Goal: Task Accomplishment & Management: Complete application form

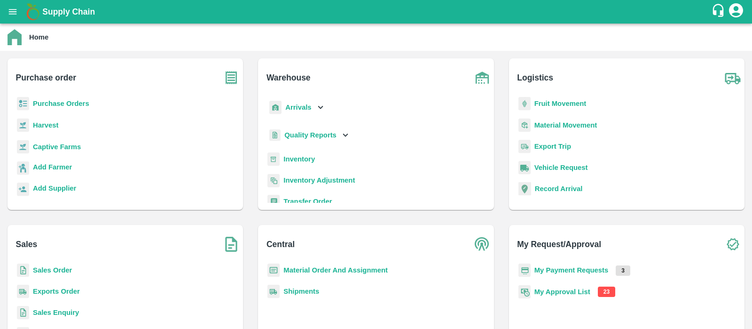
click at [570, 290] on b "My Approval List" at bounding box center [562, 292] width 56 height 8
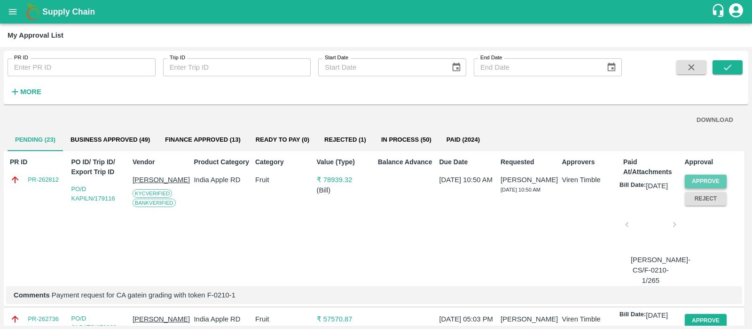
click at [698, 179] on button "Approve" at bounding box center [706, 181] width 42 height 14
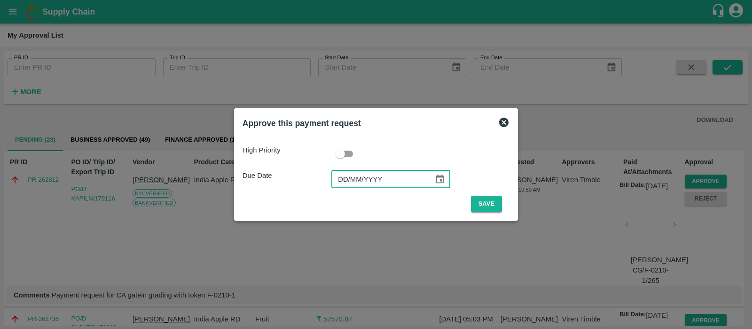
click at [350, 179] on input "DD/MM/YYYY" at bounding box center [379, 179] width 96 height 18
type input "[DATE]"
click at [480, 204] on button "Save" at bounding box center [486, 204] width 31 height 16
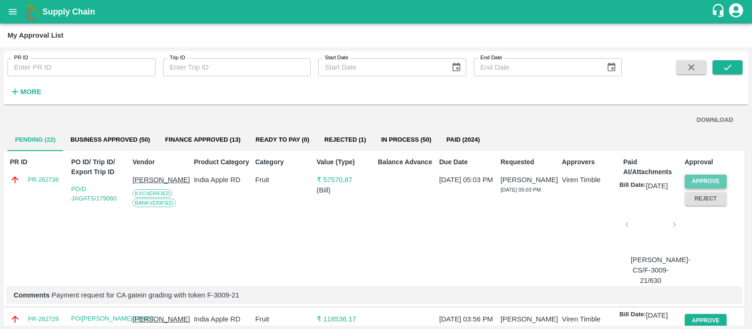
click at [702, 182] on button "Approve" at bounding box center [706, 181] width 42 height 14
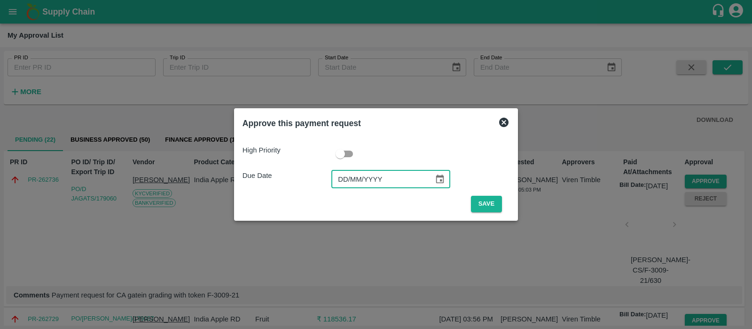
click at [340, 184] on input "DD/MM/YYYY" at bounding box center [379, 179] width 96 height 18
type input "[DATE]"
click at [493, 200] on button "Save" at bounding box center [486, 204] width 31 height 16
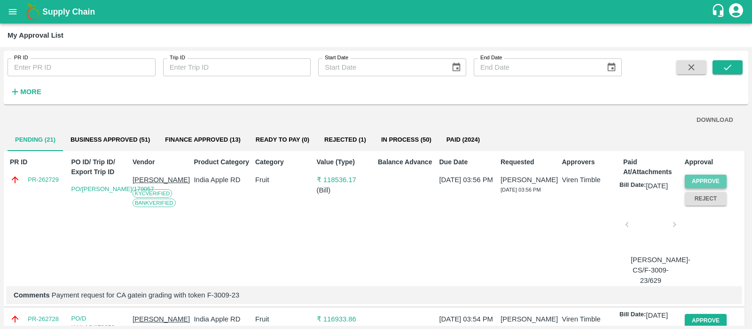
click at [719, 181] on button "Approve" at bounding box center [706, 181] width 42 height 14
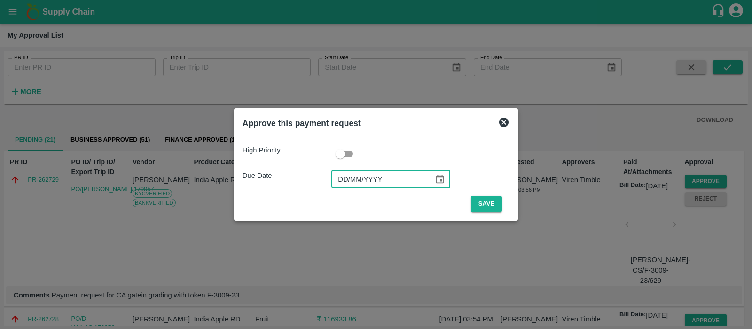
click at [350, 182] on input "DD/MM/YYYY" at bounding box center [379, 179] width 96 height 18
type input "[DATE]"
click at [486, 205] on button "Save" at bounding box center [486, 204] width 31 height 16
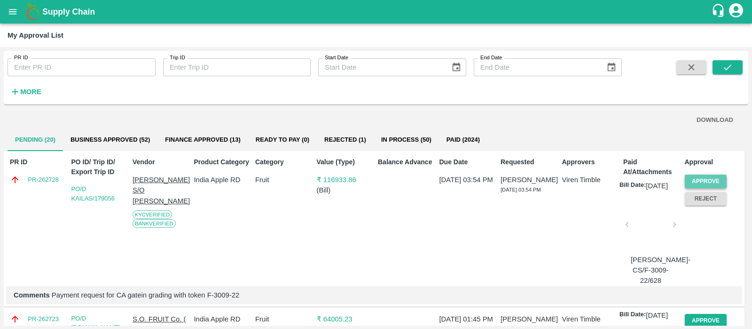
click at [707, 183] on button "Approve" at bounding box center [706, 181] width 42 height 14
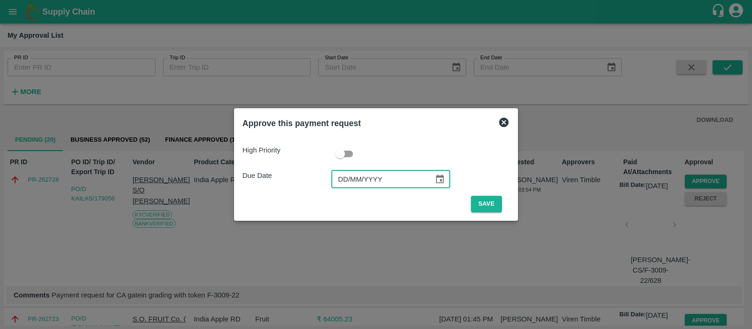
click at [345, 183] on input "DD/MM/YYYY" at bounding box center [379, 179] width 96 height 18
type input "[DATE]"
click at [493, 200] on button "Save" at bounding box center [486, 204] width 31 height 16
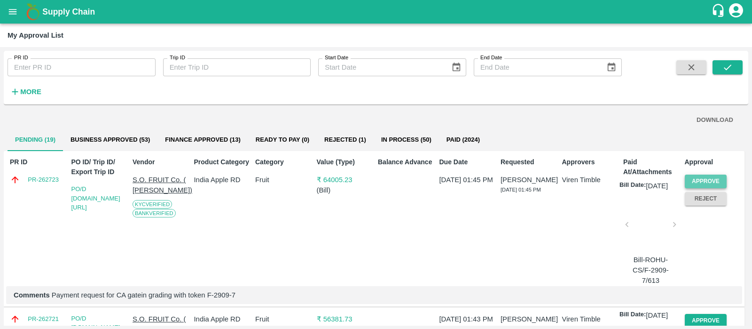
click at [693, 178] on button "Approve" at bounding box center [706, 181] width 42 height 14
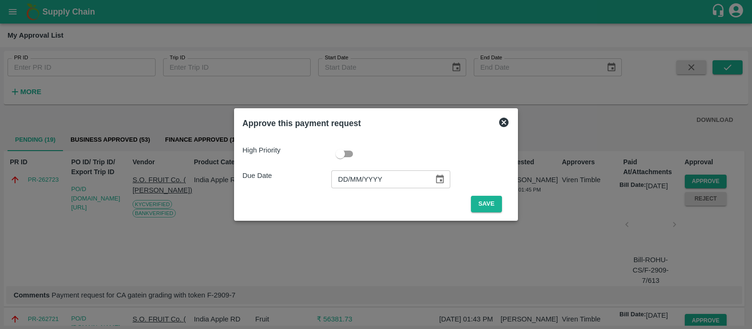
click at [351, 184] on input "DD/MM/YYYY" at bounding box center [379, 179] width 96 height 18
type input "[DATE]"
click at [492, 205] on button "Save" at bounding box center [486, 204] width 31 height 16
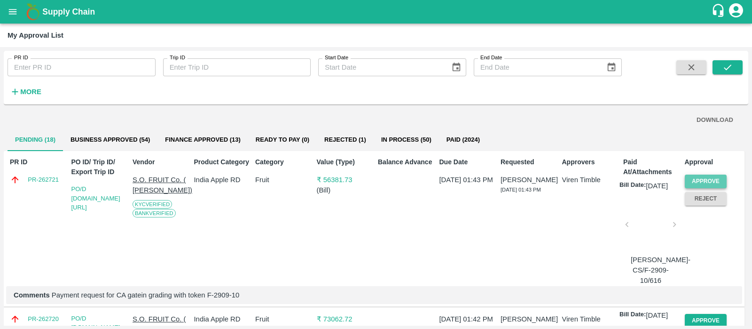
click at [689, 175] on button "Approve" at bounding box center [706, 181] width 42 height 14
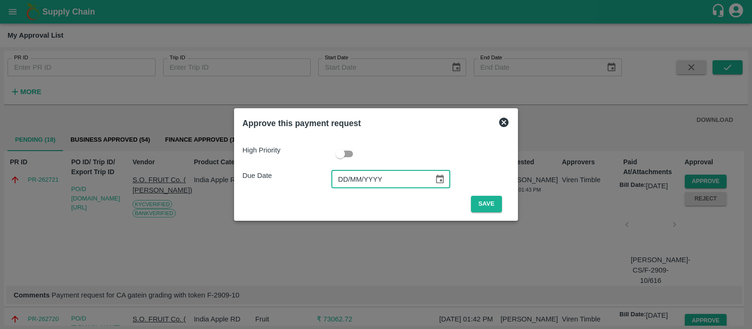
click at [347, 180] on input "DD/MM/YYYY" at bounding box center [379, 179] width 96 height 18
type input "[DATE]"
click at [489, 207] on button "Save" at bounding box center [486, 204] width 31 height 16
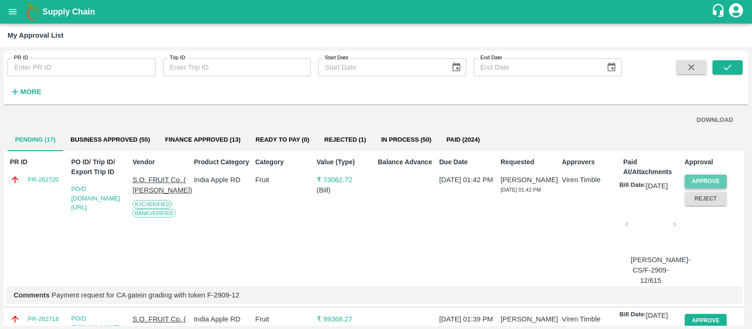
click at [699, 178] on button "Approve" at bounding box center [706, 181] width 42 height 14
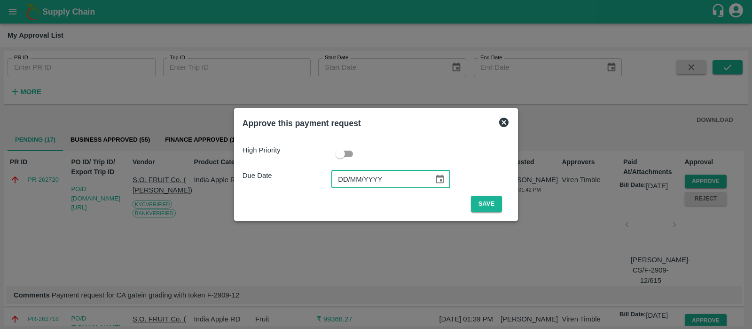
click at [346, 175] on input "DD/MM/YYYY" at bounding box center [379, 179] width 96 height 18
type input "[DATE]"
click at [486, 204] on button "Save" at bounding box center [486, 204] width 31 height 16
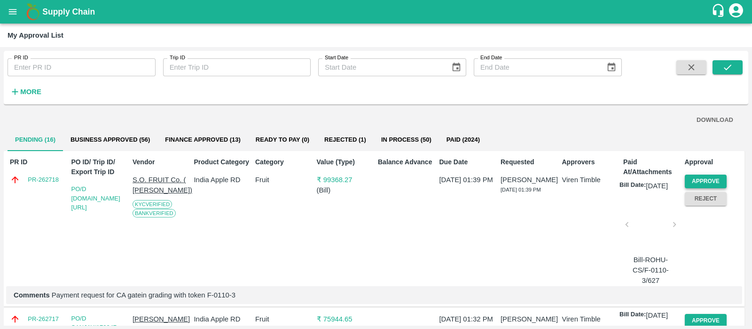
click at [706, 178] on button "Approve" at bounding box center [706, 181] width 42 height 14
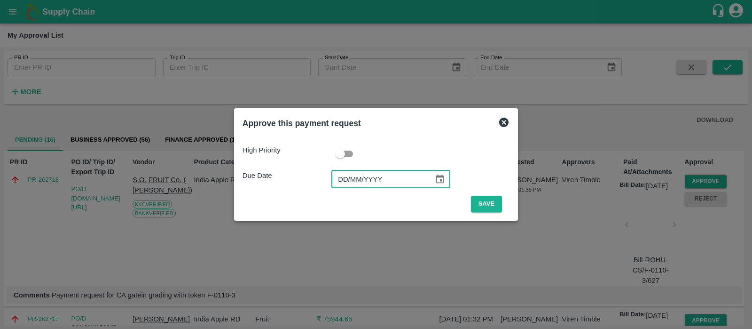
click at [337, 175] on input "DD/MM/YYYY" at bounding box center [379, 179] width 96 height 18
type input "[DATE]"
click at [481, 203] on button "Save" at bounding box center [486, 204] width 31 height 16
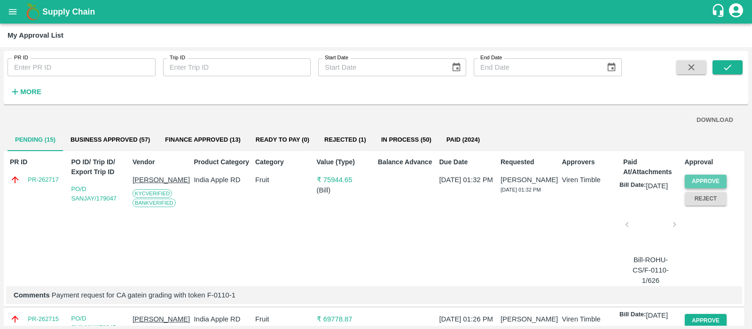
click at [707, 178] on button "Approve" at bounding box center [706, 181] width 42 height 14
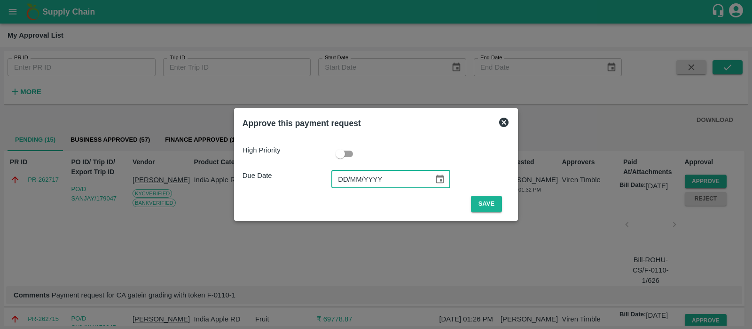
click at [347, 176] on input "DD/MM/YYYY" at bounding box center [379, 179] width 96 height 18
type input "[DATE]"
click at [490, 209] on button "Save" at bounding box center [486, 204] width 31 height 16
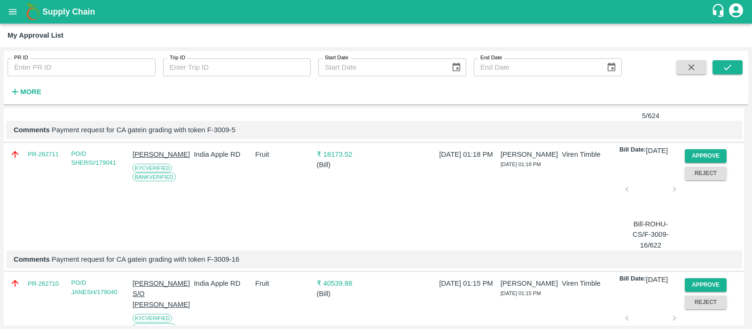
scroll to position [294, 0]
click at [698, 162] on button "Approve" at bounding box center [706, 156] width 42 height 14
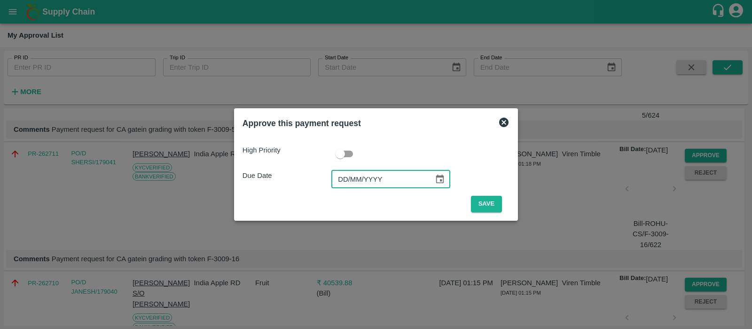
click at [334, 175] on input "DD/MM/YYYY" at bounding box center [379, 179] width 96 height 18
type input "[DATE]"
click at [481, 207] on button "Save" at bounding box center [486, 204] width 31 height 16
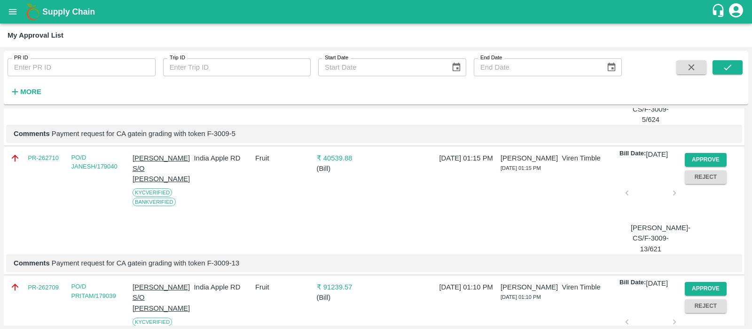
scroll to position [291, 0]
click at [704, 165] on button "Approve" at bounding box center [706, 159] width 42 height 14
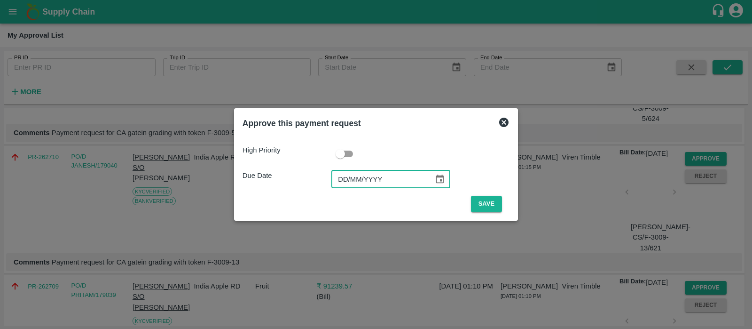
click at [350, 184] on input "DD/MM/YYYY" at bounding box center [379, 179] width 96 height 18
type input "[DATE]"
click at [484, 206] on button "Save" at bounding box center [486, 204] width 31 height 16
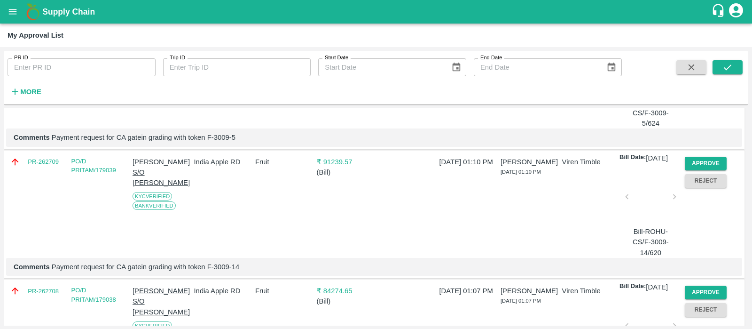
scroll to position [287, 0]
click at [698, 169] on button "Approve" at bounding box center [706, 163] width 42 height 14
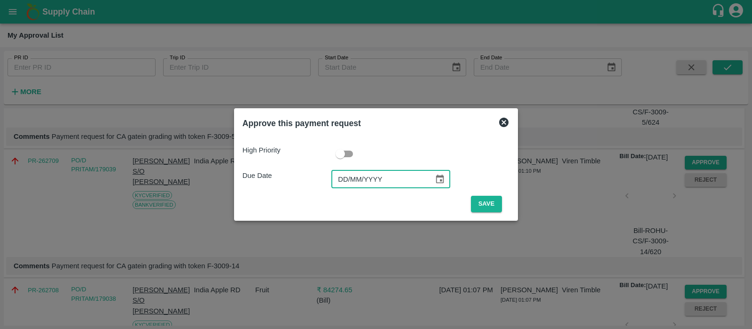
click at [341, 177] on input "DD/MM/YYYY" at bounding box center [379, 179] width 96 height 18
type input "[DATE]"
click at [488, 201] on button "Save" at bounding box center [486, 204] width 31 height 16
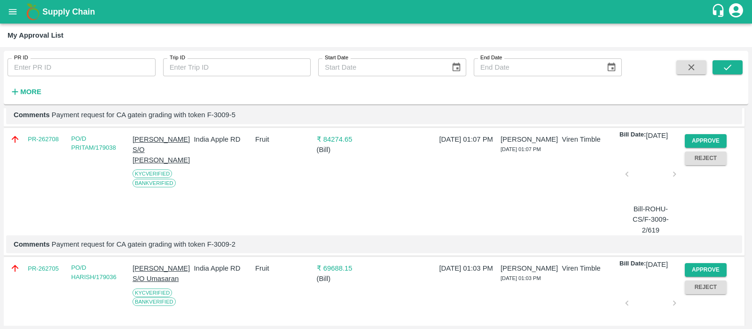
scroll to position [310, 0]
click at [712, 147] on button "Approve" at bounding box center [706, 140] width 42 height 14
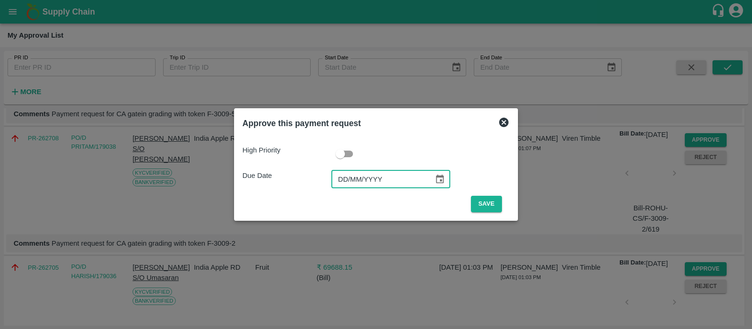
click at [334, 176] on input "DD/MM/YYYY" at bounding box center [379, 179] width 96 height 18
type input "[DATE]"
click at [489, 203] on button "Save" at bounding box center [486, 204] width 31 height 16
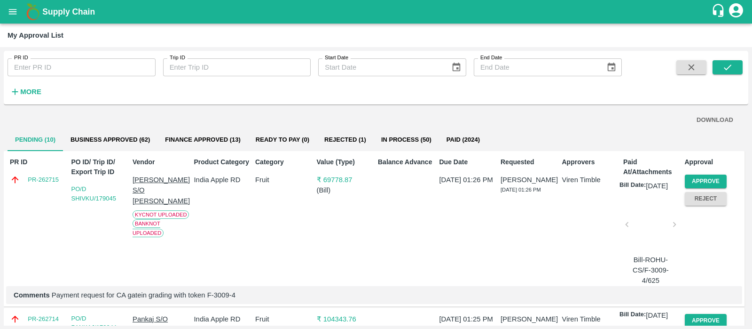
scroll to position [220, 0]
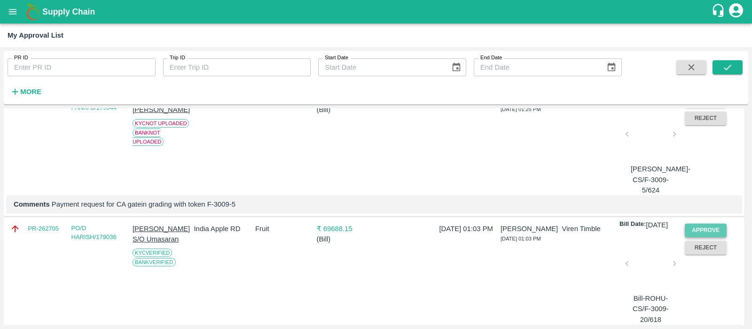
click at [695, 237] on button "Approve" at bounding box center [706, 230] width 42 height 14
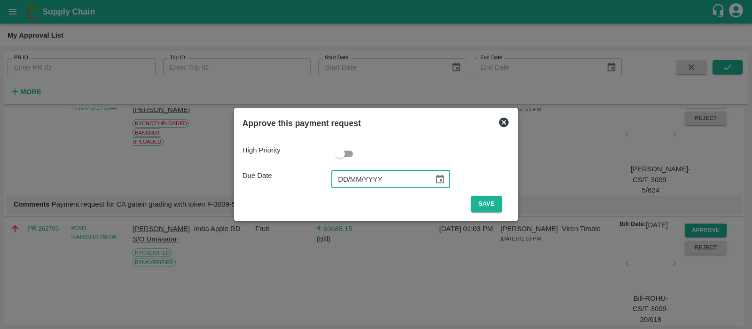
click at [337, 180] on input "DD/MM/YYYY" at bounding box center [379, 179] width 96 height 18
type input "[DATE]"
click at [486, 206] on button "Save" at bounding box center [486, 204] width 31 height 16
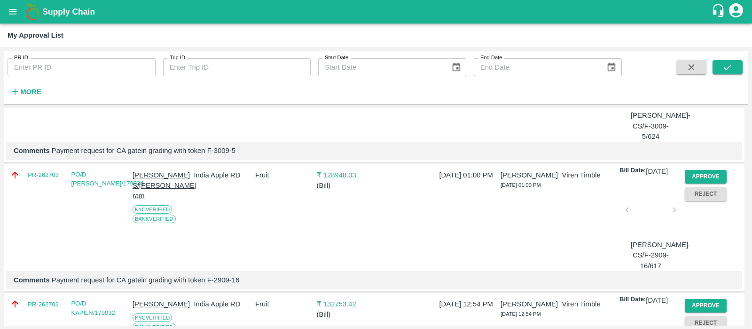
scroll to position [279, 0]
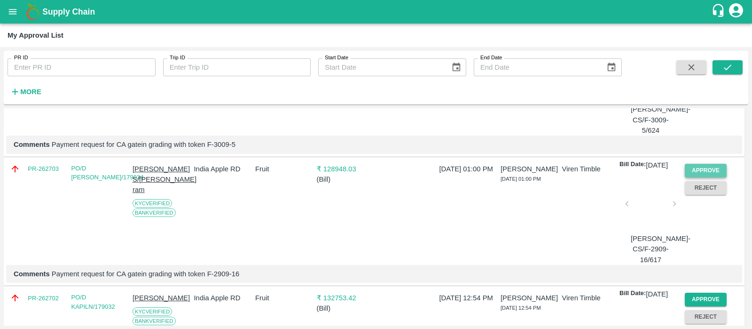
click at [714, 177] on button "Approve" at bounding box center [706, 171] width 42 height 14
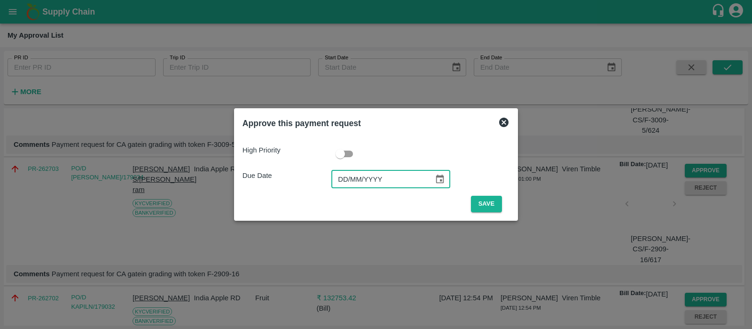
click at [348, 170] on input "DD/MM/YYYY" at bounding box center [379, 179] width 96 height 18
type input "[DATE]"
click at [482, 200] on button "Save" at bounding box center [486, 204] width 31 height 16
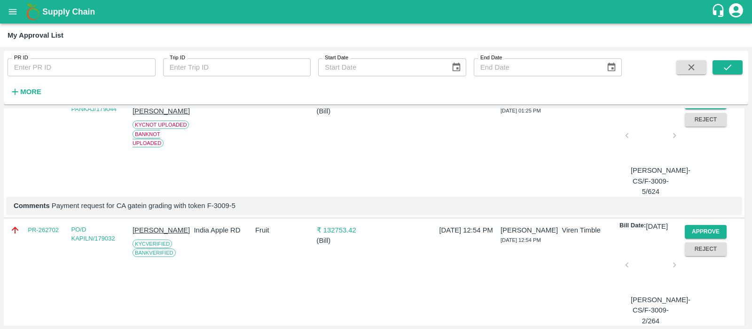
scroll to position [220, 0]
click at [706, 237] on button "Approve" at bounding box center [706, 230] width 42 height 14
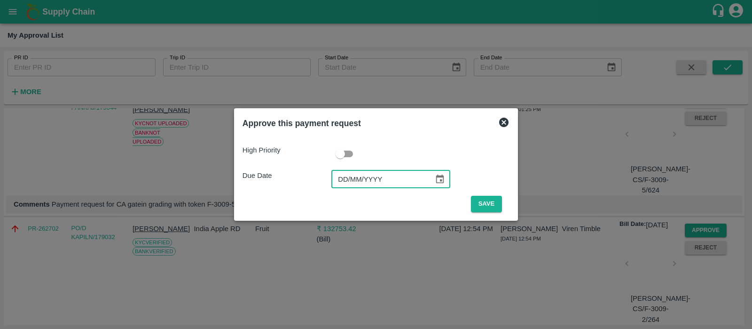
click at [343, 175] on input "DD/MM/YYYY" at bounding box center [379, 179] width 96 height 18
type input "[DATE]"
click at [488, 203] on button "Save" at bounding box center [486, 204] width 31 height 16
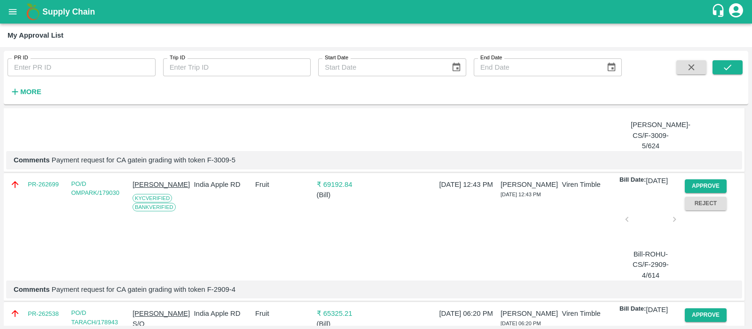
scroll to position [264, 0]
click at [705, 192] on button "Approve" at bounding box center [706, 186] width 42 height 14
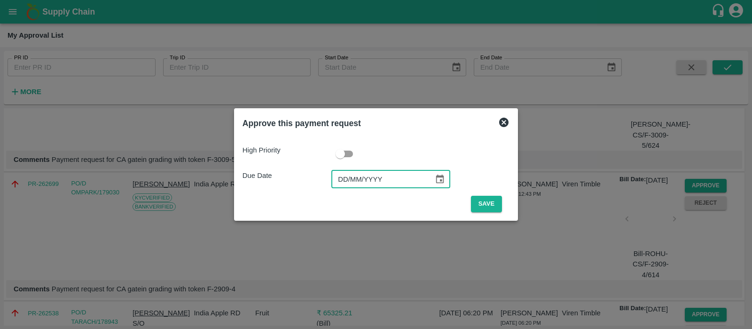
click at [345, 180] on input "DD/MM/YYYY" at bounding box center [379, 179] width 96 height 18
type input "[DATE]"
click at [485, 205] on button "Save" at bounding box center [486, 204] width 31 height 16
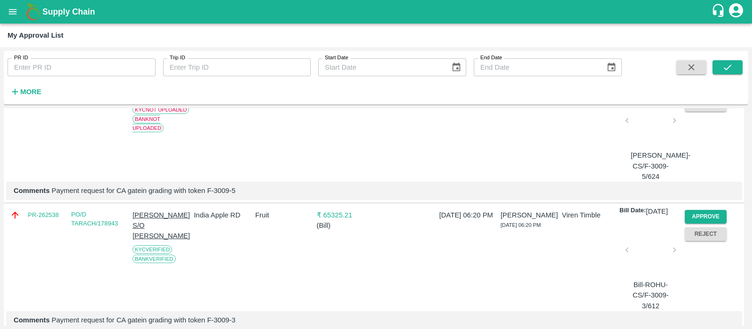
scroll to position [255, 0]
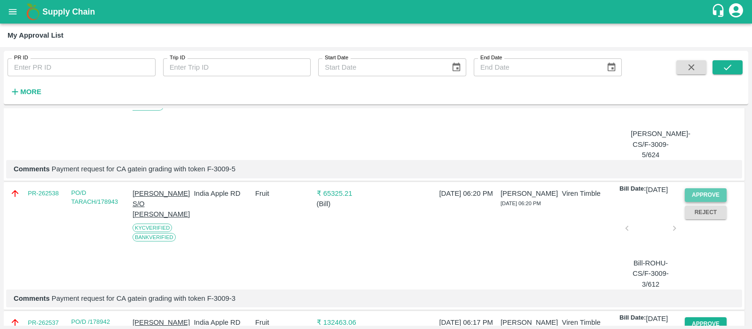
click at [696, 202] on button "Approve" at bounding box center [706, 195] width 42 height 14
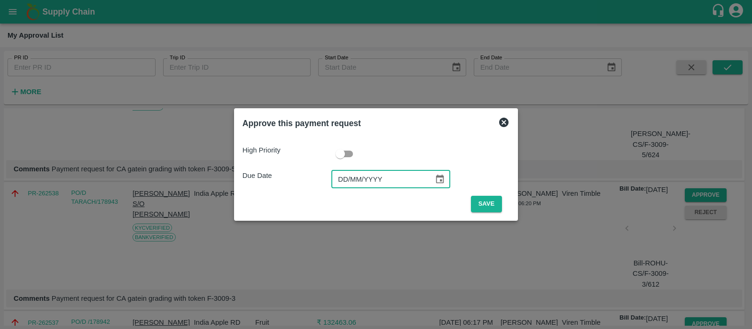
click at [346, 180] on input "DD/MM/YYYY" at bounding box center [379, 179] width 96 height 18
type input "[DATE]"
click at [482, 201] on button "Save" at bounding box center [486, 204] width 31 height 16
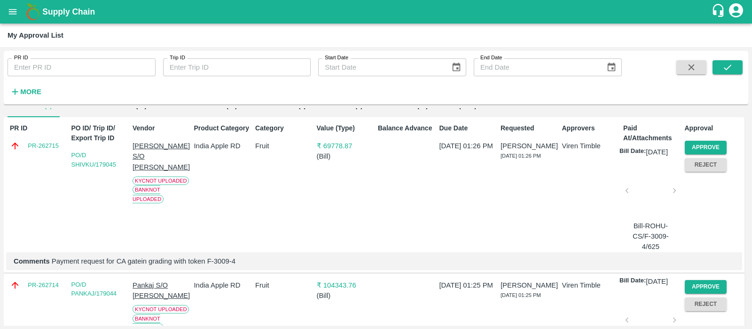
scroll to position [0, 0]
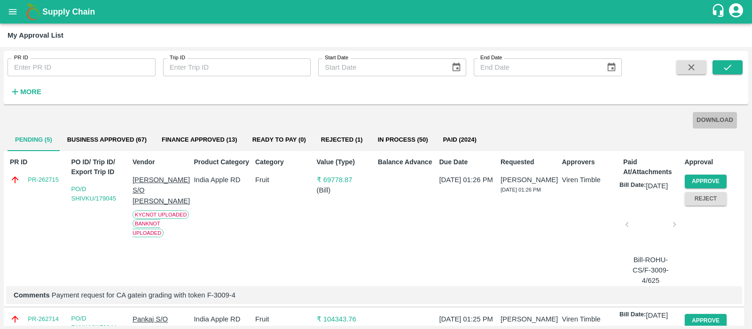
click at [714, 117] on button "DOWNLOAD" at bounding box center [715, 120] width 44 height 16
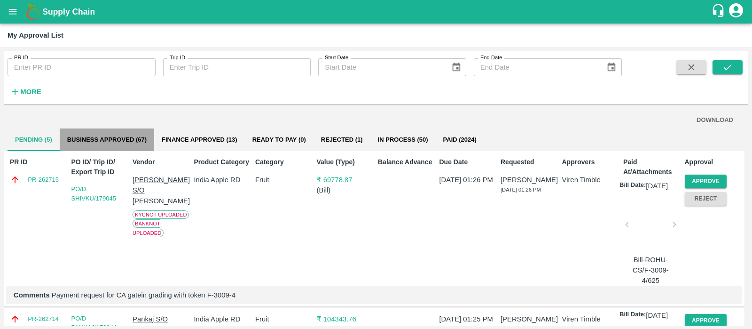
click at [117, 141] on button "Business Approved (67)" at bounding box center [107, 139] width 94 height 23
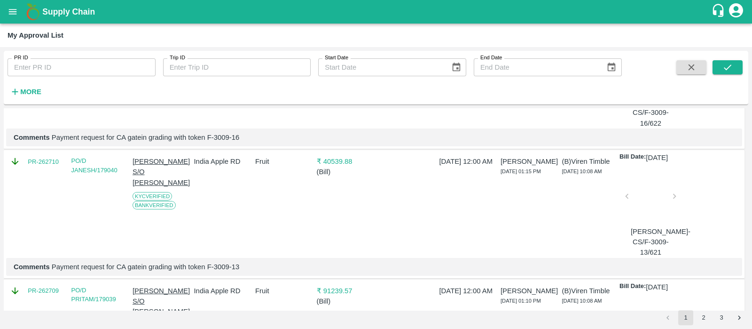
scroll to position [1321, 0]
click at [717, 317] on button "3" at bounding box center [721, 317] width 15 height 15
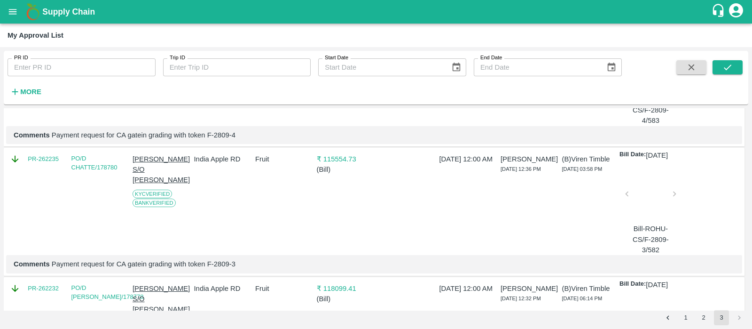
scroll to position [0, 0]
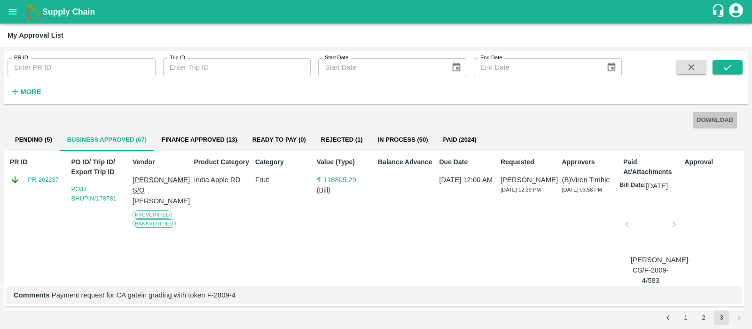
click at [715, 114] on button "DOWNLOAD" at bounding box center [715, 120] width 44 height 16
click at [698, 319] on button "2" at bounding box center [703, 317] width 15 height 15
click at [714, 115] on button "DOWNLOAD" at bounding box center [715, 120] width 44 height 16
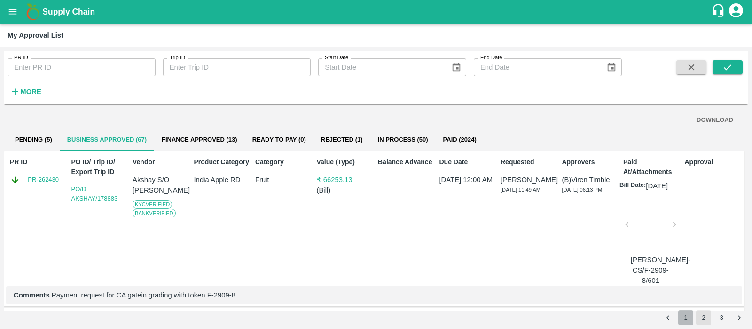
click at [687, 321] on button "1" at bounding box center [685, 317] width 15 height 15
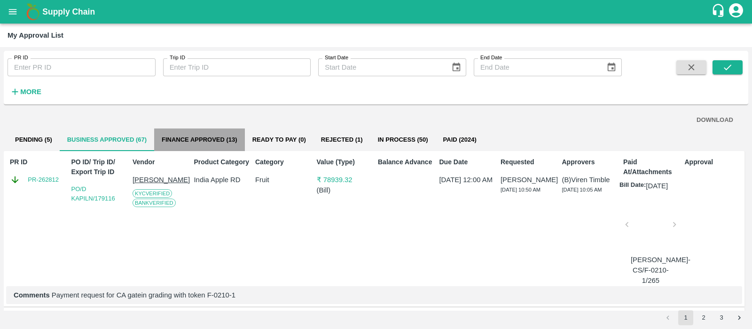
click at [188, 134] on button "Finance Approved (13)" at bounding box center [199, 139] width 91 height 23
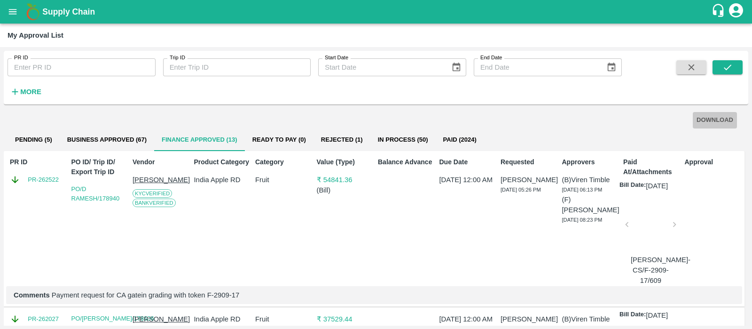
click at [709, 114] on button "DOWNLOAD" at bounding box center [715, 120] width 44 height 16
